Goal: Transaction & Acquisition: Obtain resource

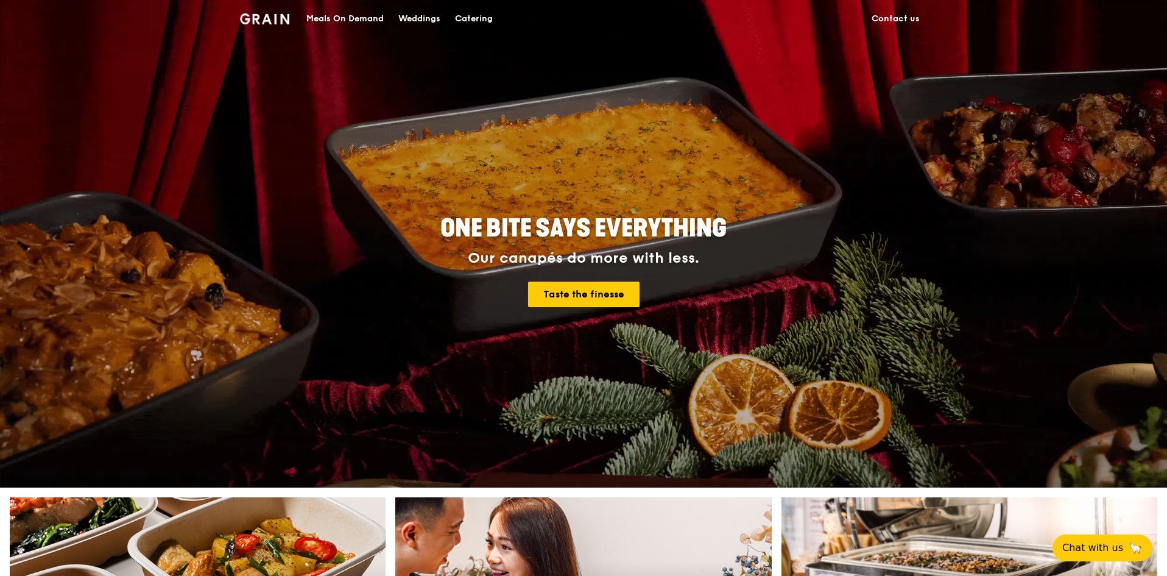
click at [468, 18] on div "Catering" at bounding box center [474, 19] width 38 height 37
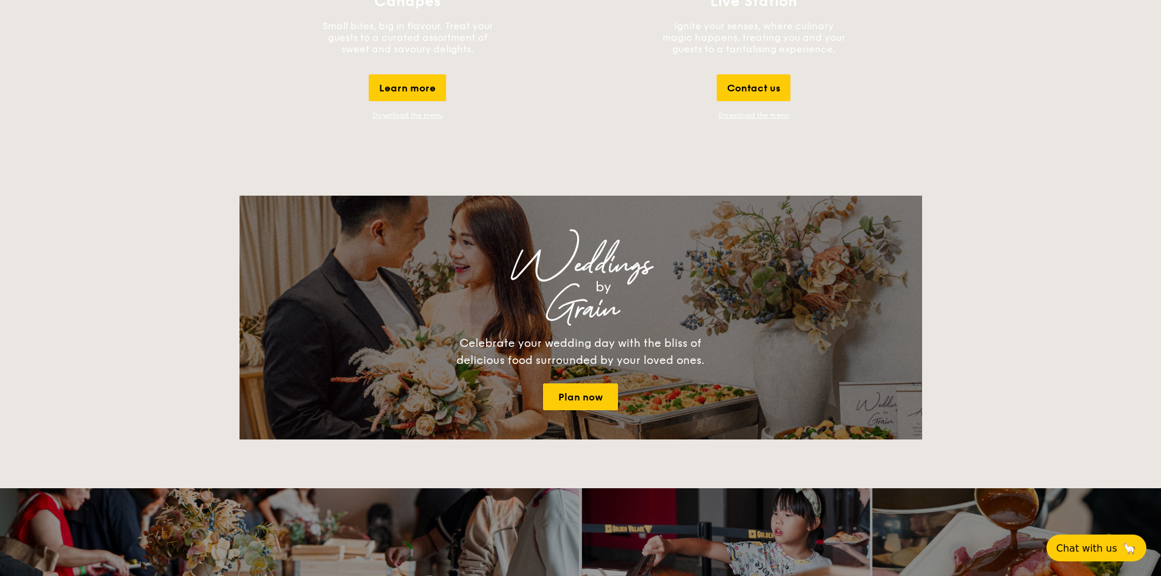
scroll to position [1142, 0]
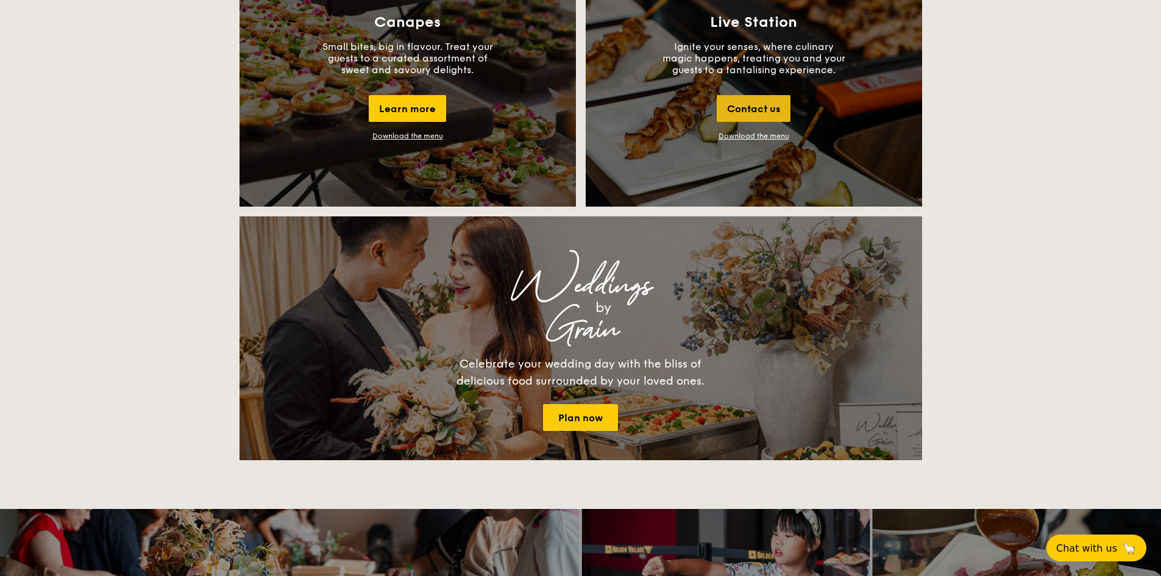
click at [734, 96] on div "Contact us" at bounding box center [753, 108] width 74 height 27
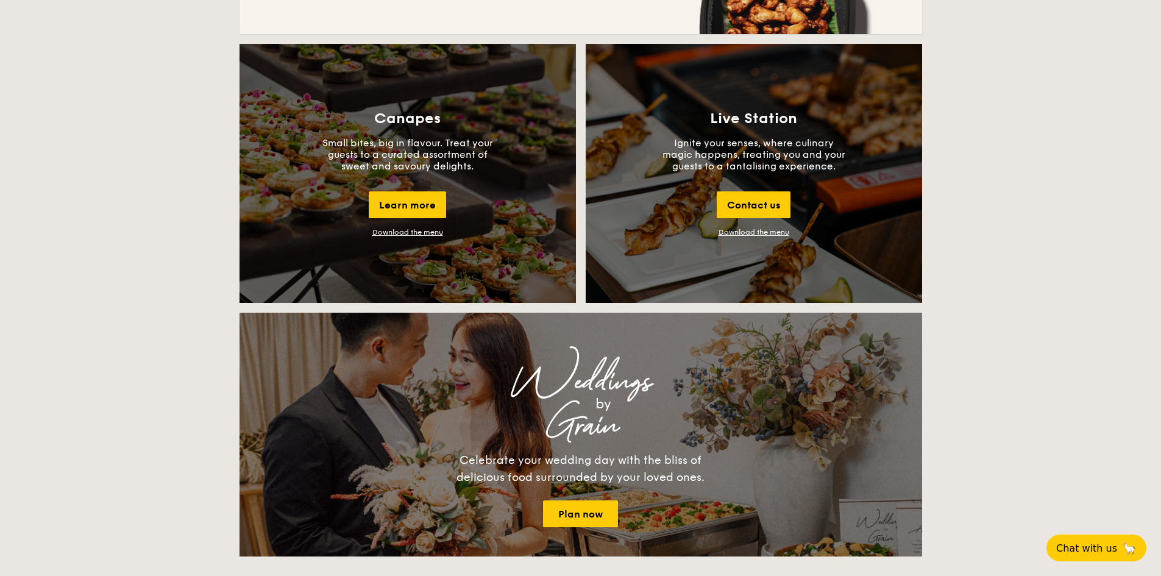
scroll to position [1045, 0]
click at [742, 230] on link "Download the menu" at bounding box center [753, 232] width 71 height 9
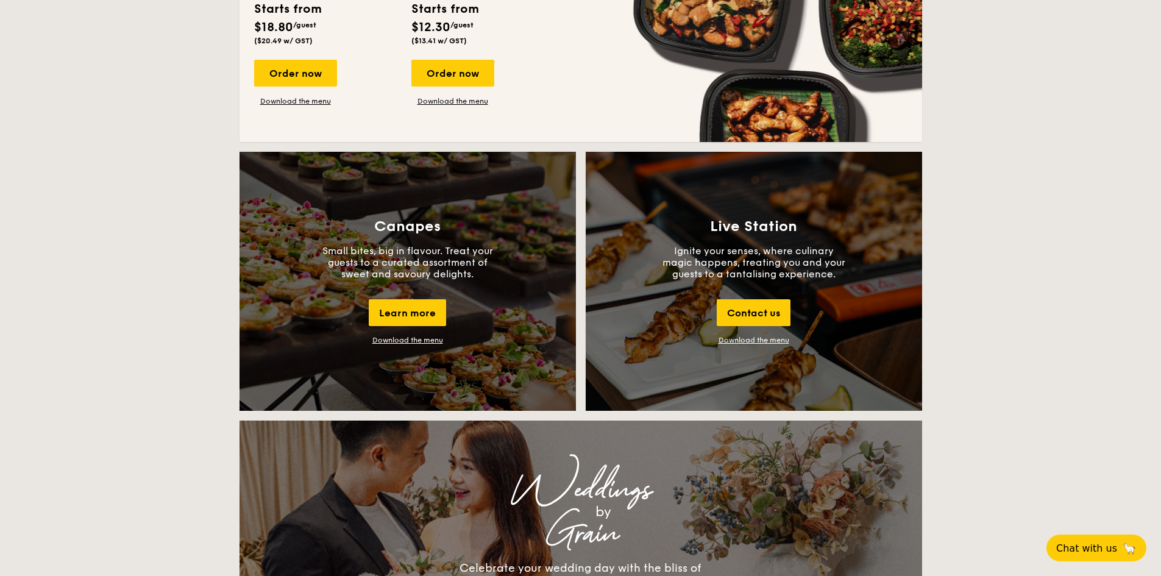
scroll to position [924, 0]
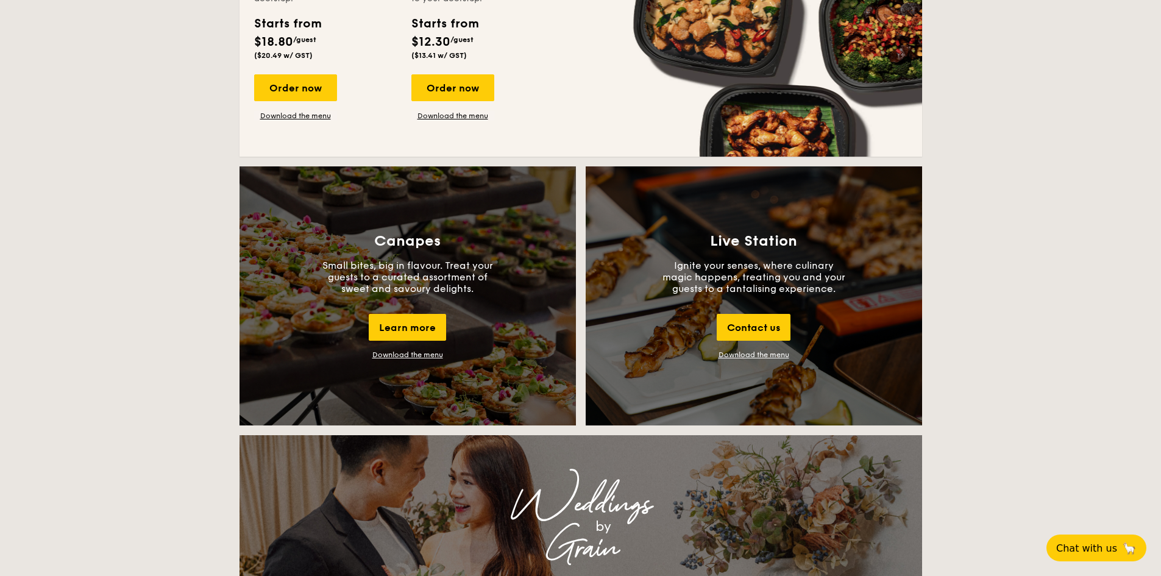
click at [384, 350] on div "Download the menu" at bounding box center [407, 354] width 71 height 9
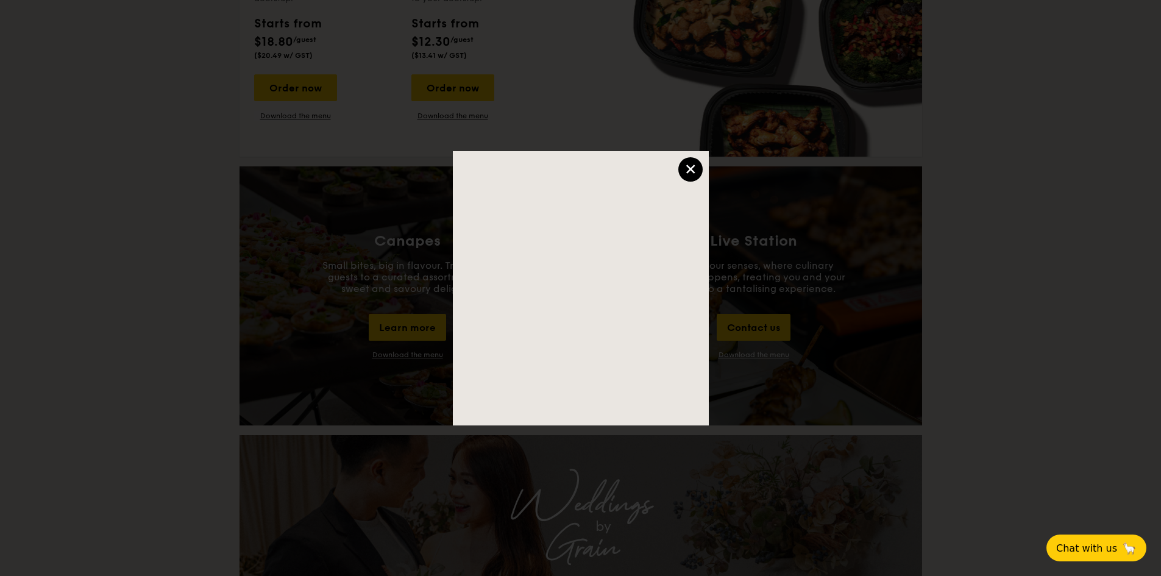
click at [681, 167] on div "×" at bounding box center [690, 169] width 24 height 24
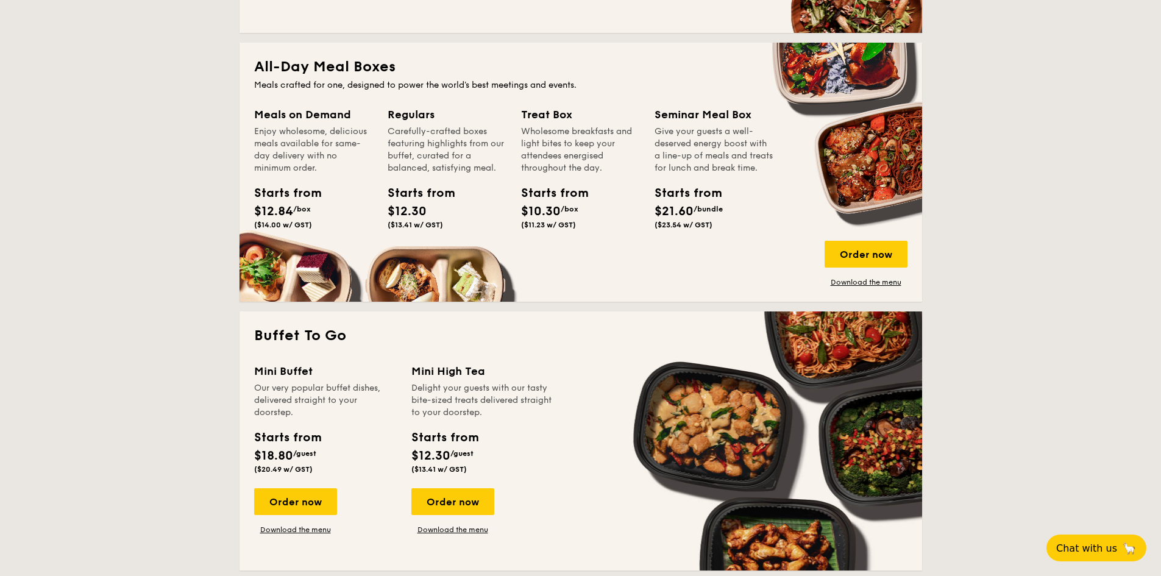
scroll to position [680, 0]
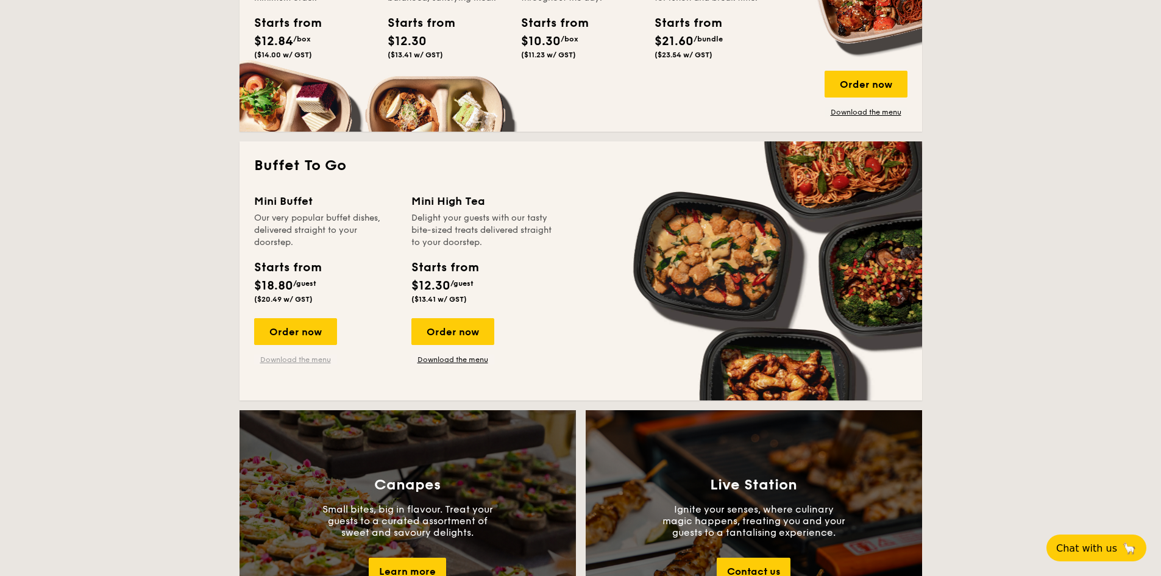
click at [306, 356] on link "Download the menu" at bounding box center [295, 360] width 83 height 10
click at [444, 366] on div "Mini Buffet Our very popular buffet dishes, delivered straight to your doorstep…" at bounding box center [580, 289] width 653 height 193
click at [442, 362] on link "Download the menu" at bounding box center [452, 360] width 83 height 10
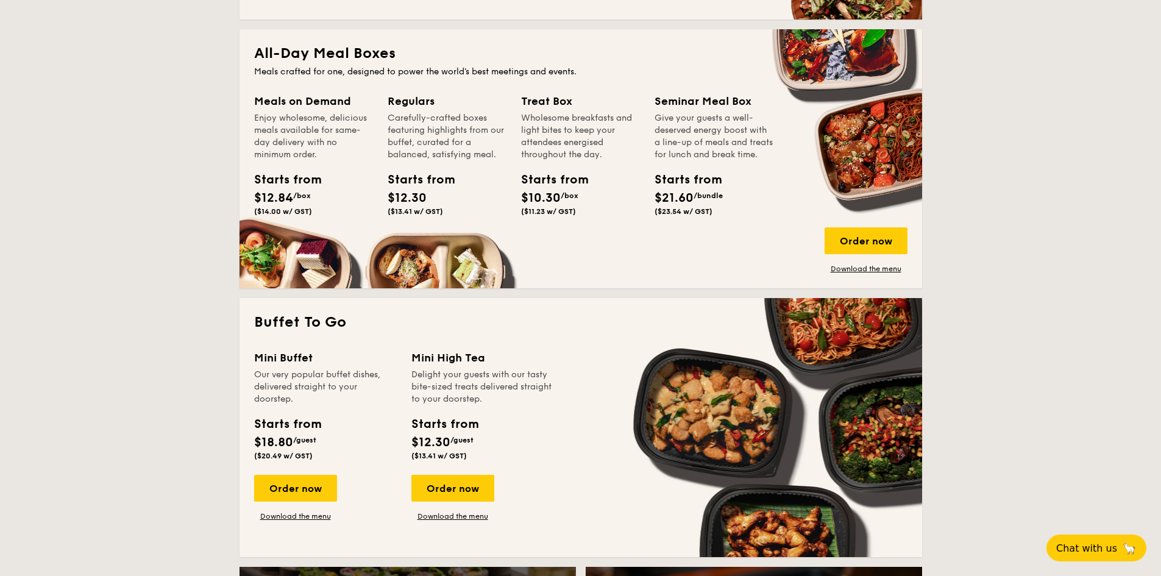
scroll to position [609, 0]
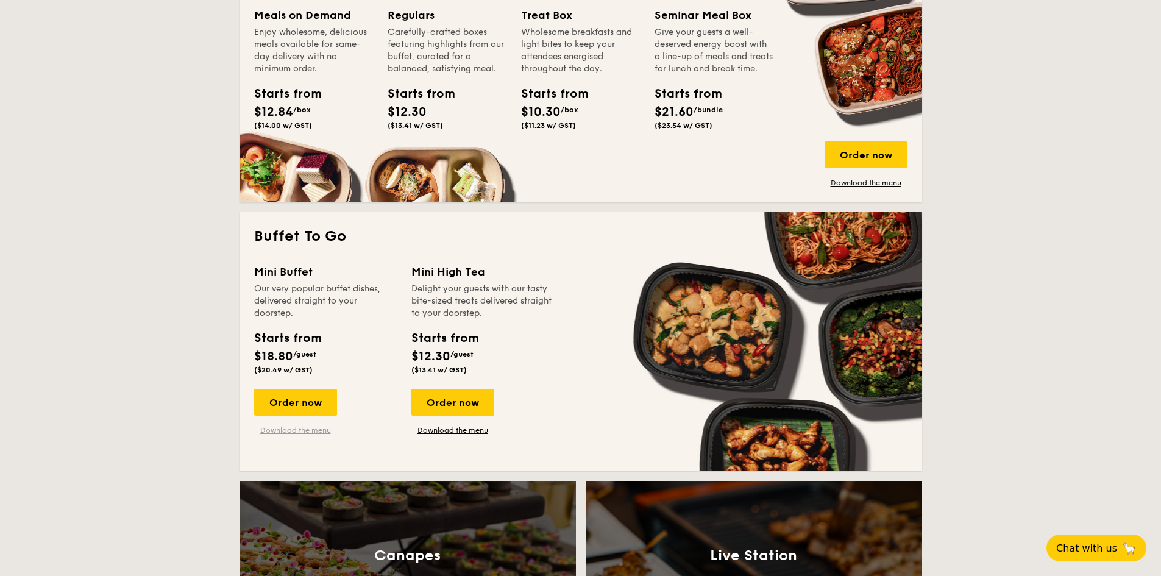
click at [282, 430] on link "Download the menu" at bounding box center [295, 430] width 83 height 10
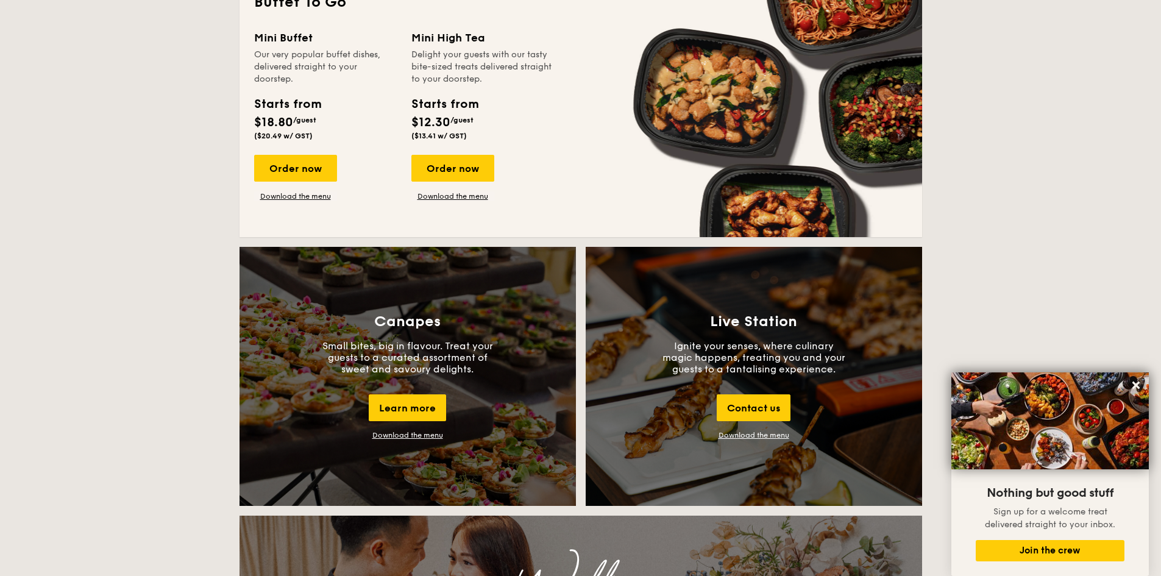
scroll to position [914, 0]
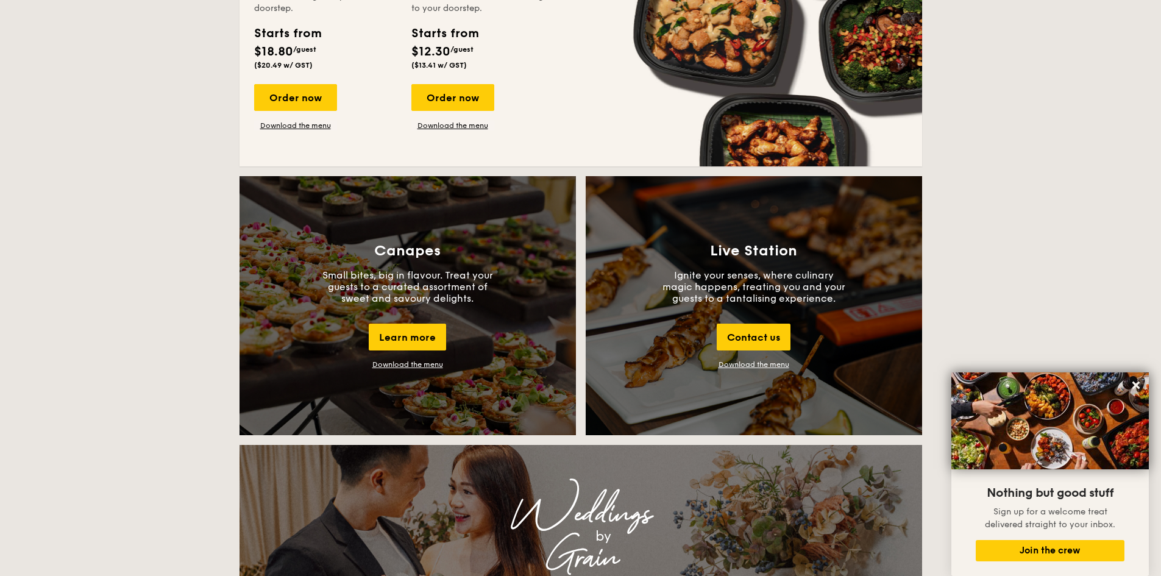
click at [740, 361] on link "Download the menu" at bounding box center [753, 364] width 71 height 9
